Goal: Transaction & Acquisition: Obtain resource

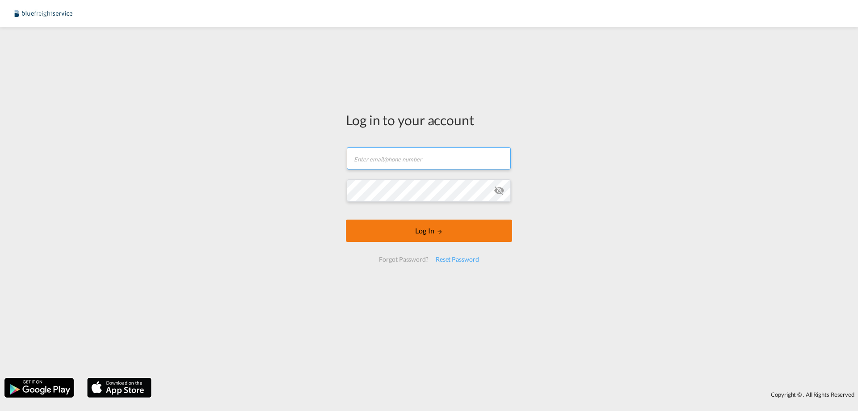
type input "[PERSON_NAME][EMAIL_ADDRESS][PERSON_NAME][DOMAIN_NAME]"
click at [423, 231] on button "Log In" at bounding box center [429, 231] width 166 height 22
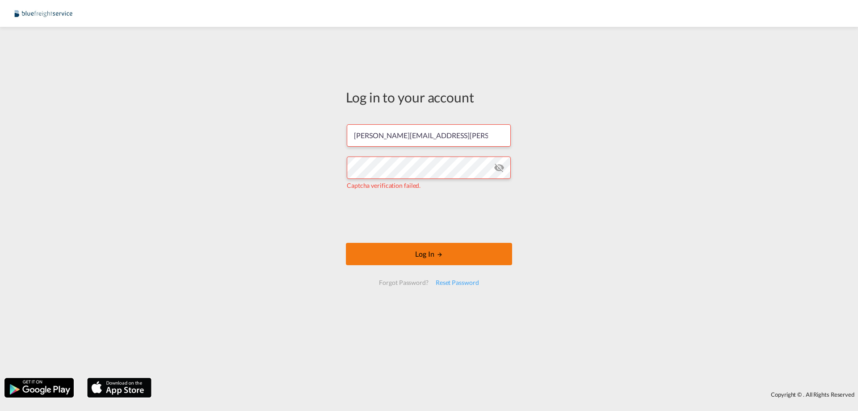
click at [444, 254] on button "Log In" at bounding box center [429, 254] width 166 height 22
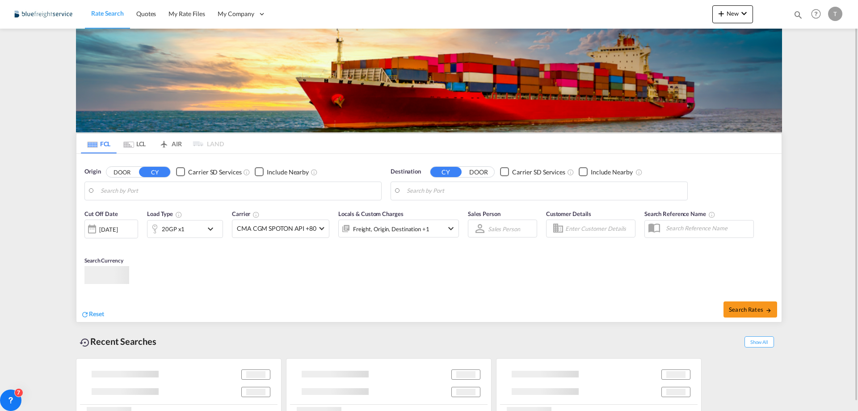
type input "[GEOGRAPHIC_DATA], NLRTM"
type input "Agadir, MAAGA"
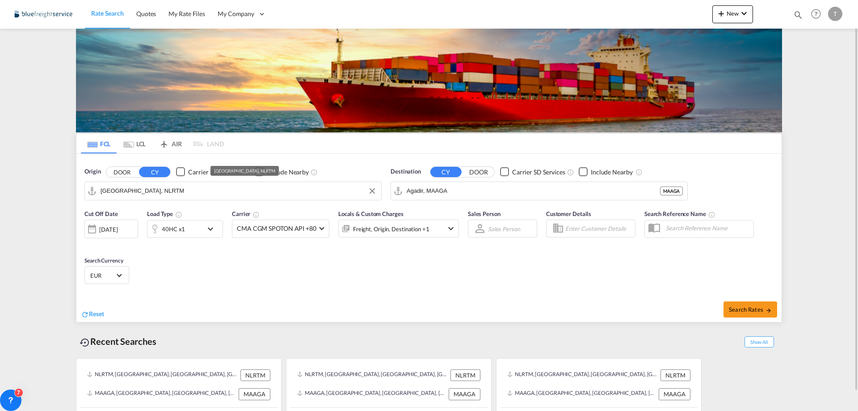
click at [165, 189] on input "[GEOGRAPHIC_DATA], NLRTM" at bounding box center [239, 190] width 276 height 13
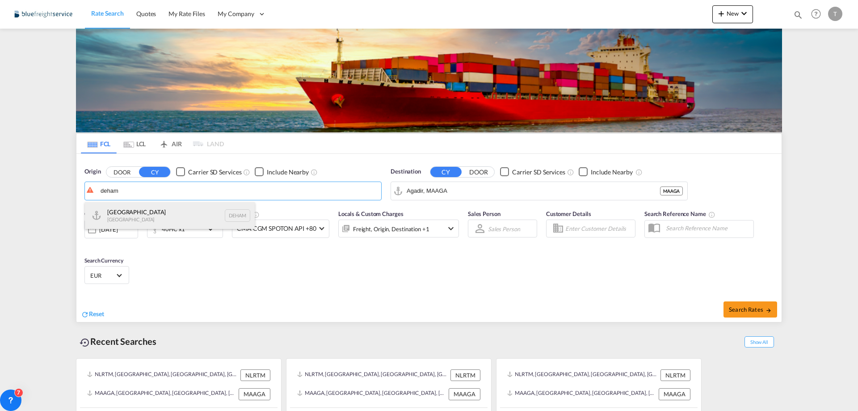
click at [125, 221] on div "[GEOGRAPHIC_DATA] [GEOGRAPHIC_DATA] DEHAM" at bounding box center [170, 215] width 170 height 27
type input "[GEOGRAPHIC_DATA], [GEOGRAPHIC_DATA]"
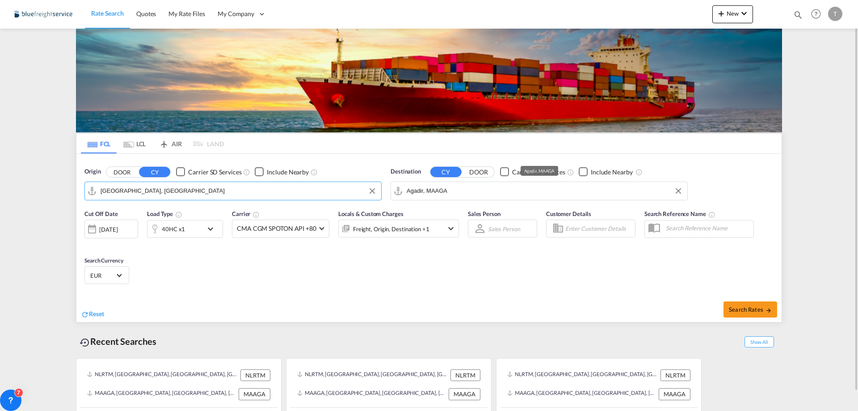
click at [490, 191] on input "Agadir, MAAGA" at bounding box center [545, 190] width 276 height 13
click at [443, 217] on div "Tema [GEOGRAPHIC_DATA] [GEOGRAPHIC_DATA]" at bounding box center [476, 215] width 170 height 27
type input "Tema, GHTEM"
click at [744, 303] on button "Search Rates" at bounding box center [751, 309] width 54 height 16
type input "DEHAM to GHTEM / [DATE]"
